Goal: Book appointment/travel/reservation

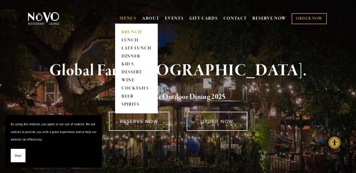
click at [124, 32] on link "BRUNCH" at bounding box center [137, 32] width 34 height 8
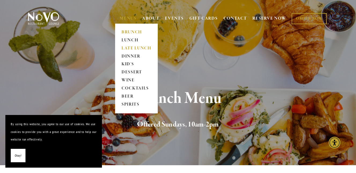
click at [125, 48] on link "LATE LUNCH" at bounding box center [137, 48] width 34 height 8
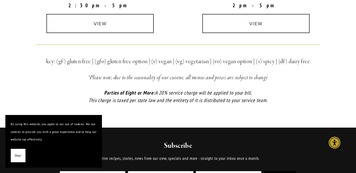
scroll to position [196, 0]
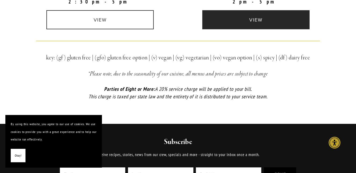
click at [249, 19] on link "view" at bounding box center [255, 19] width 107 height 19
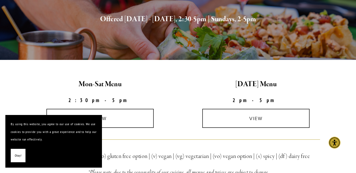
scroll to position [0, 0]
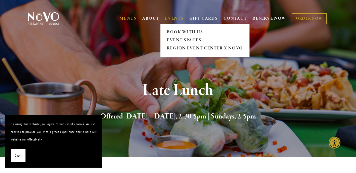
click at [169, 17] on link "EVENTS" at bounding box center [174, 18] width 19 height 5
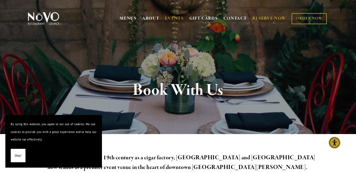
click at [269, 16] on link "RESERVE NOW" at bounding box center [270, 18] width 34 height 10
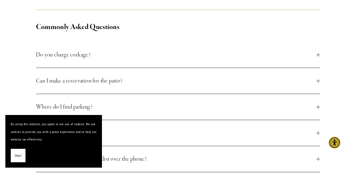
scroll to position [194, 0]
click at [318, 81] on div at bounding box center [318, 81] width 4 height 0
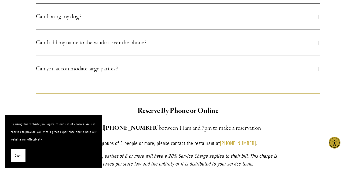
scroll to position [351, 0]
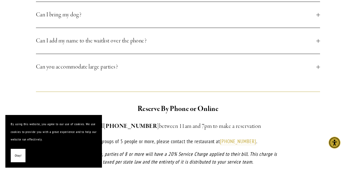
click at [319, 64] on button "Can you accommodate large parties?" at bounding box center [178, 67] width 284 height 26
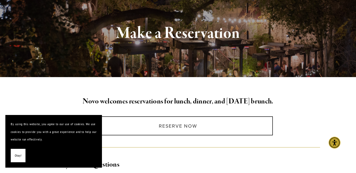
scroll to position [0, 0]
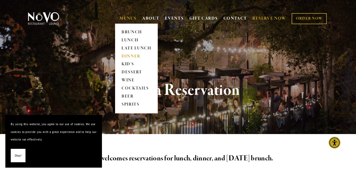
click at [126, 54] on link "DINNER" at bounding box center [137, 56] width 34 height 8
